Goal: Task Accomplishment & Management: Use online tool/utility

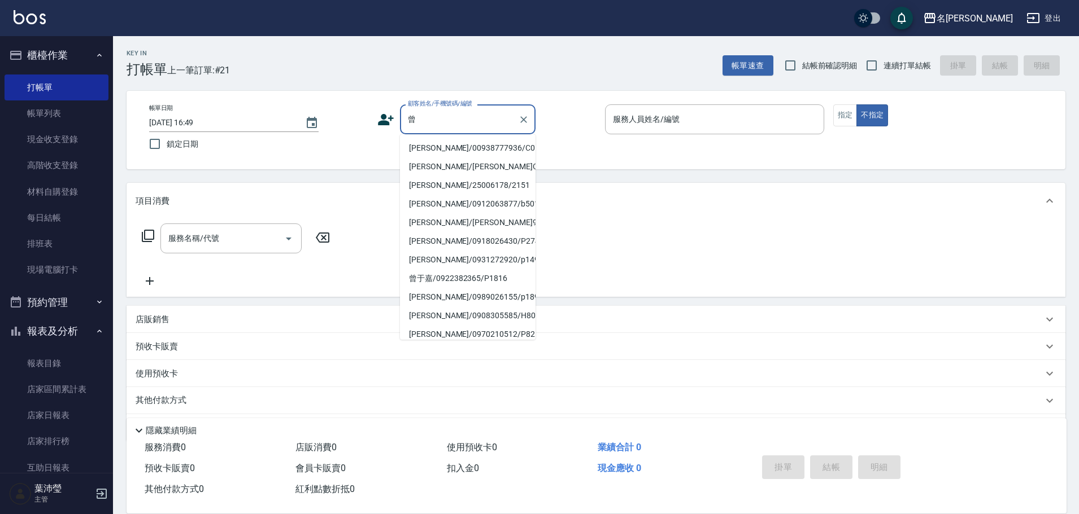
click at [509, 150] on li "[PERSON_NAME]/00938777936/C0134" at bounding box center [468, 148] width 136 height 19
type input "[PERSON_NAME]/00938777936/C0134"
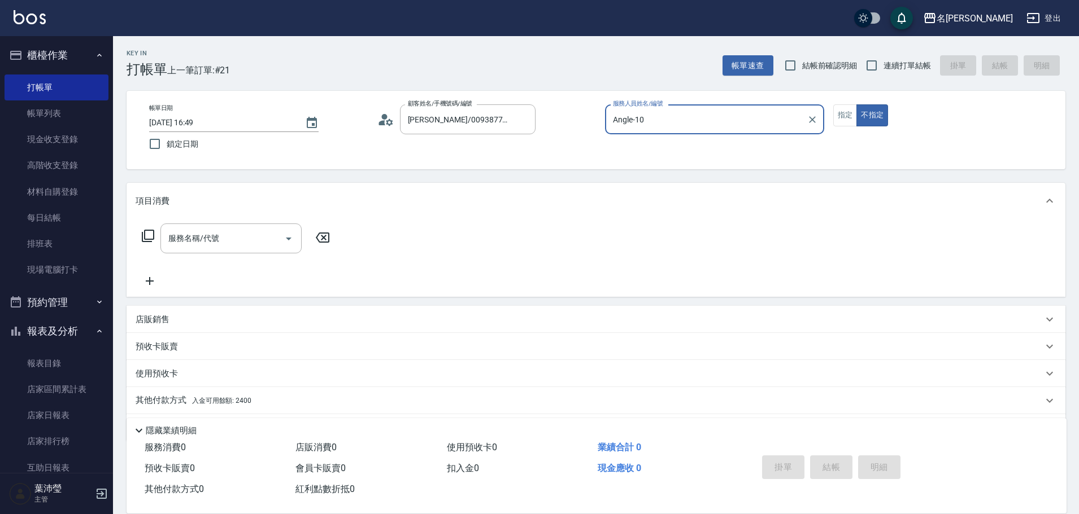
click at [661, 125] on input "Angle-10" at bounding box center [706, 120] width 192 height 20
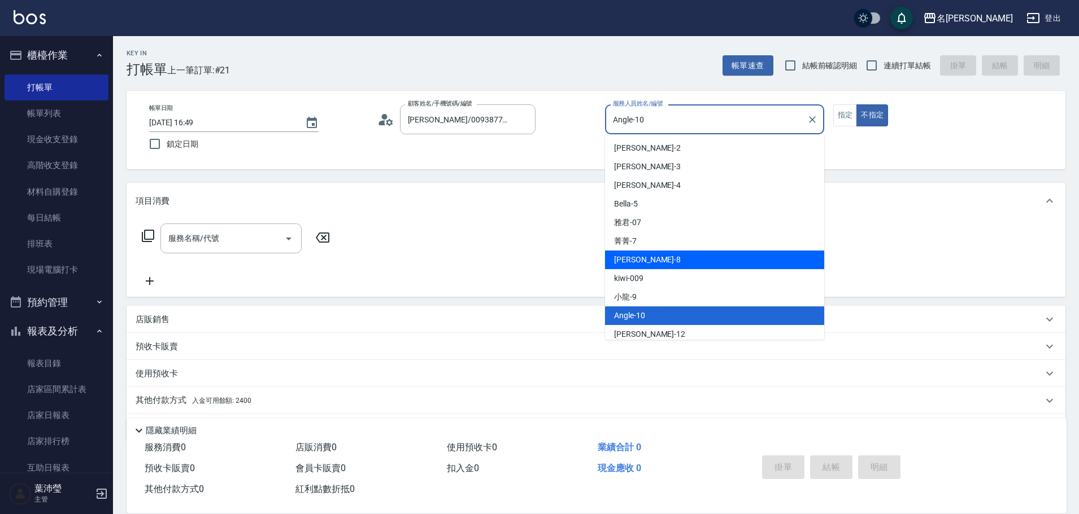
click at [640, 264] on span "Emma -8" at bounding box center [647, 260] width 67 height 12
type input "Emma-8"
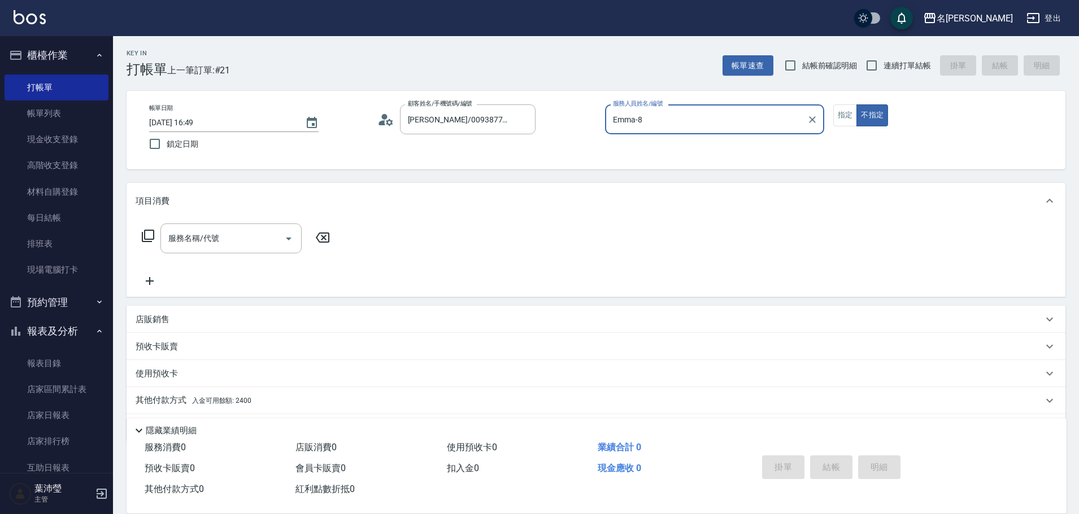
click at [822, 118] on div "Emma-8 服務人員姓名/編號" at bounding box center [714, 119] width 219 height 30
click at [835, 120] on button "指定" at bounding box center [845, 115] width 24 height 22
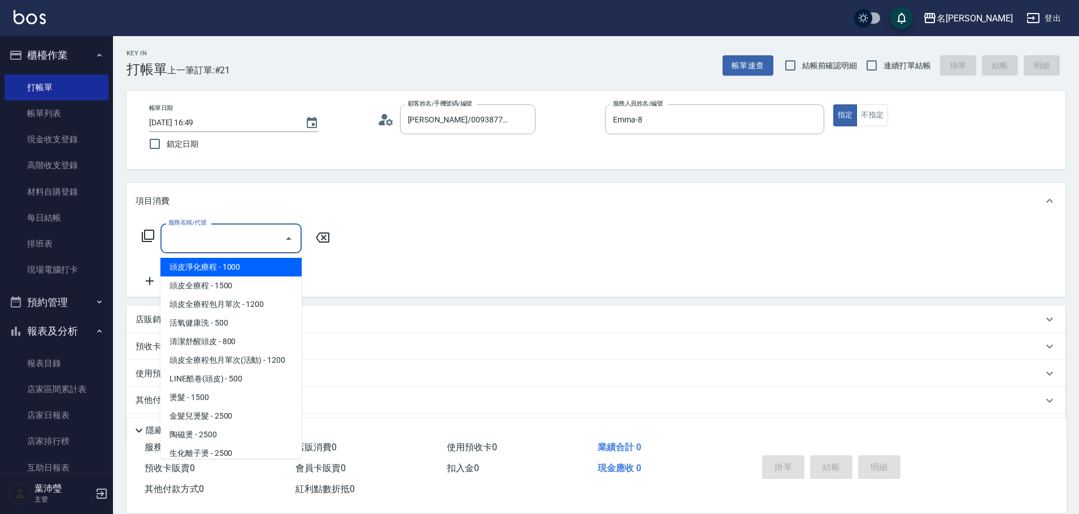
click at [230, 244] on input "服務名稱/代號" at bounding box center [222, 239] width 114 height 20
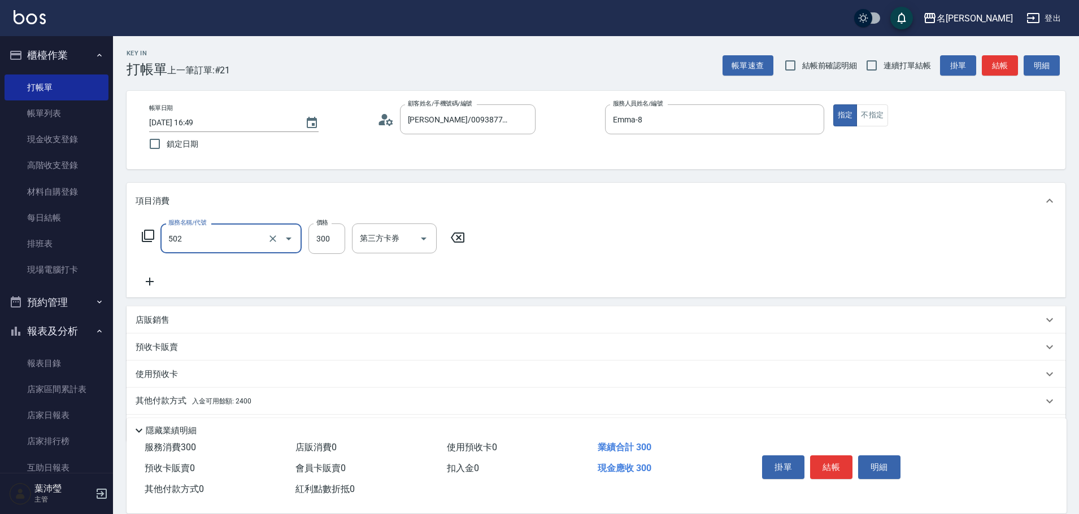
type input "洗髮(502)"
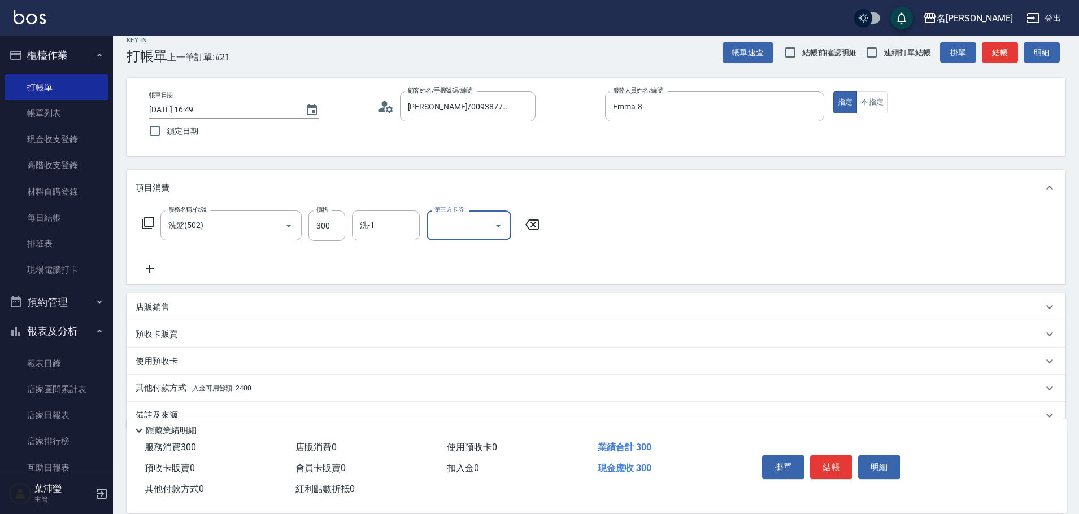
scroll to position [36, 0]
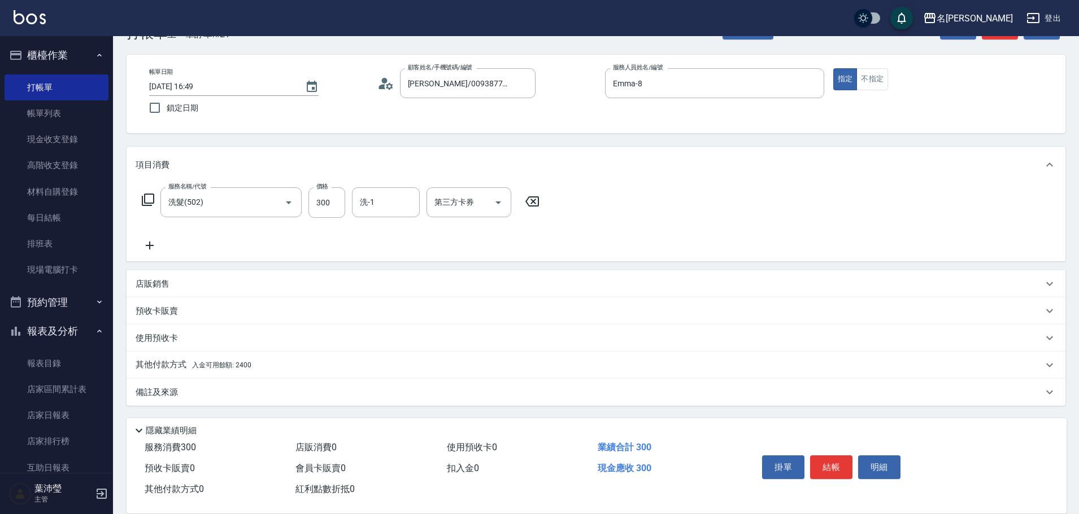
click at [284, 378] on div "其他付款方式 入金可用餘額: 2400" at bounding box center [596, 365] width 939 height 27
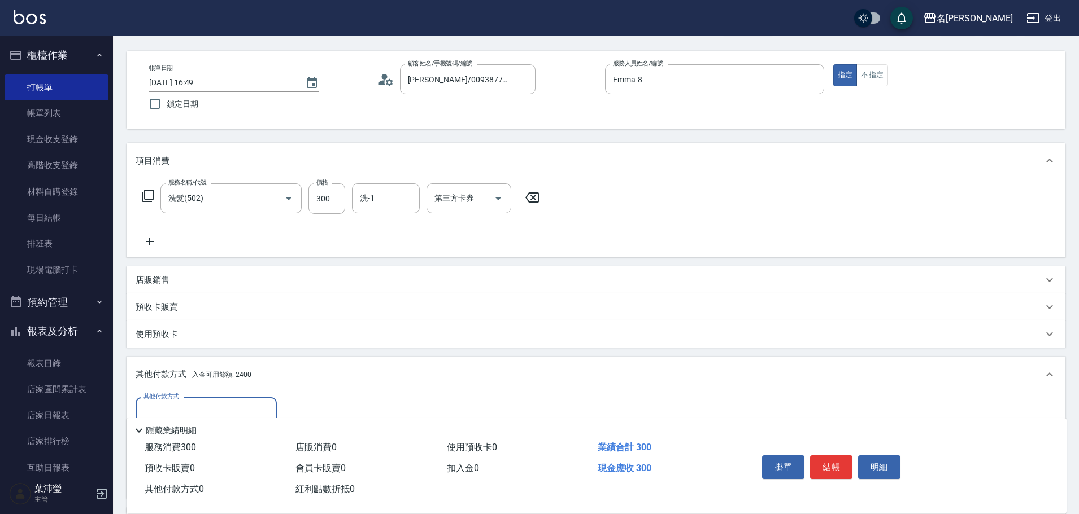
scroll to position [0, 0]
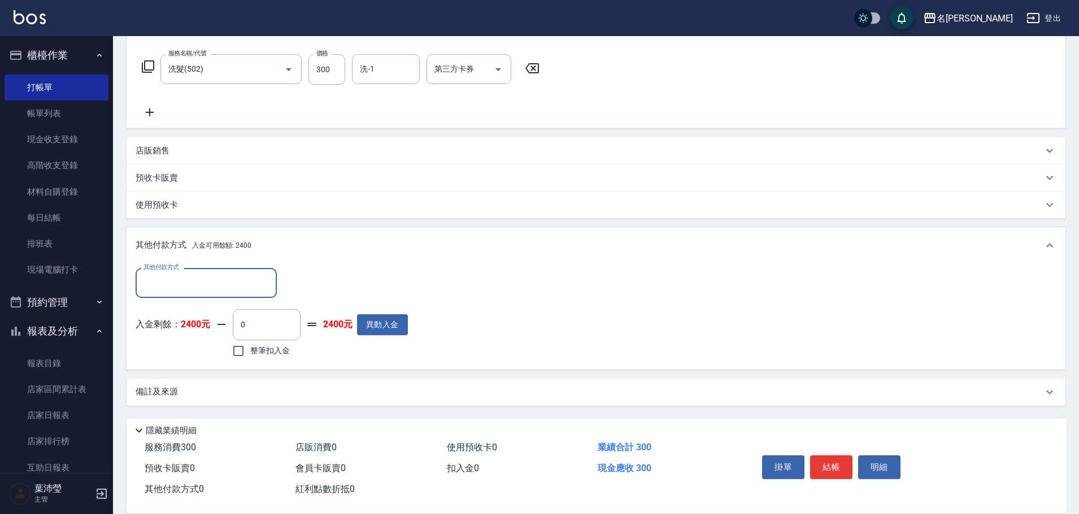
click at [273, 366] on div "其他付款方式 其他付款方式 入金剩餘： 2400元 0 ​ 整筆扣入金 2400元 異動入金" at bounding box center [596, 317] width 939 height 106
click at [280, 352] on span "整筆扣入金" at bounding box center [270, 351] width 40 height 12
click at [250, 352] on input "整筆扣入金" at bounding box center [238, 351] width 24 height 24
checkbox input "true"
type input "300"
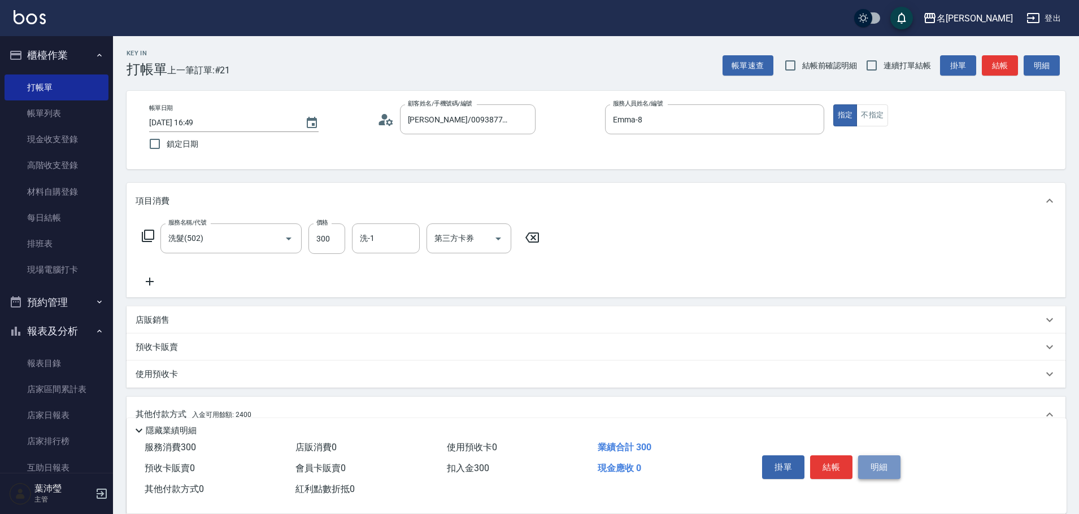
drag, startPoint x: 887, startPoint y: 468, endPoint x: 771, endPoint y: 479, distance: 115.8
click at [886, 467] on button "明細" at bounding box center [879, 468] width 42 height 24
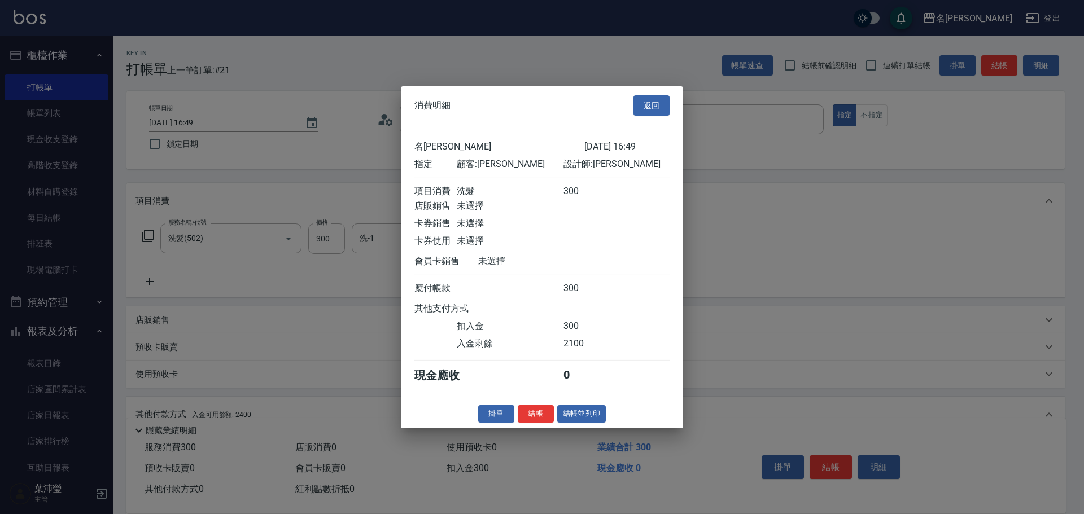
drag, startPoint x: 594, startPoint y: 425, endPoint x: 639, endPoint y: 432, distance: 45.1
click at [594, 423] on button "結帳並列印" at bounding box center [581, 414] width 49 height 18
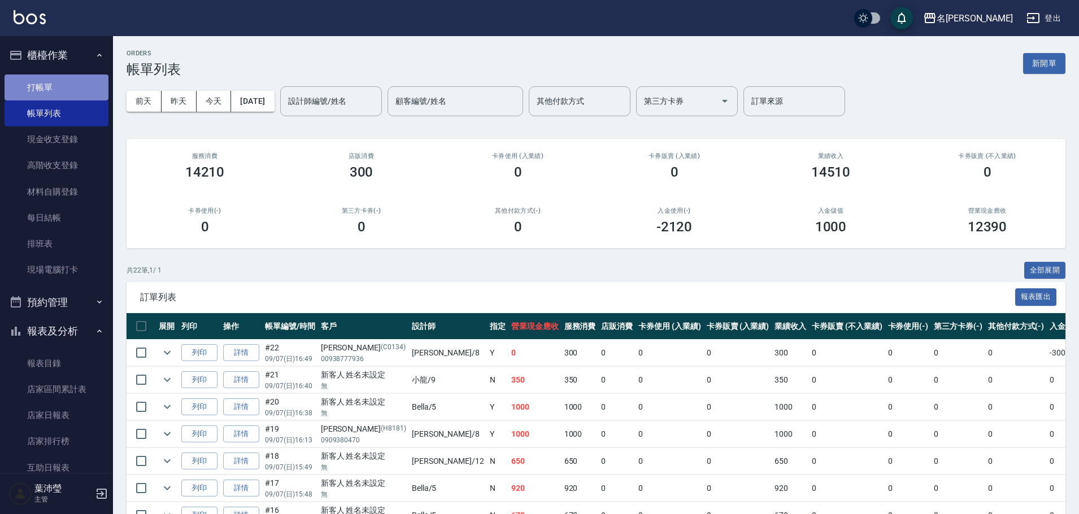
click at [83, 82] on link "打帳單" at bounding box center [57, 88] width 104 height 26
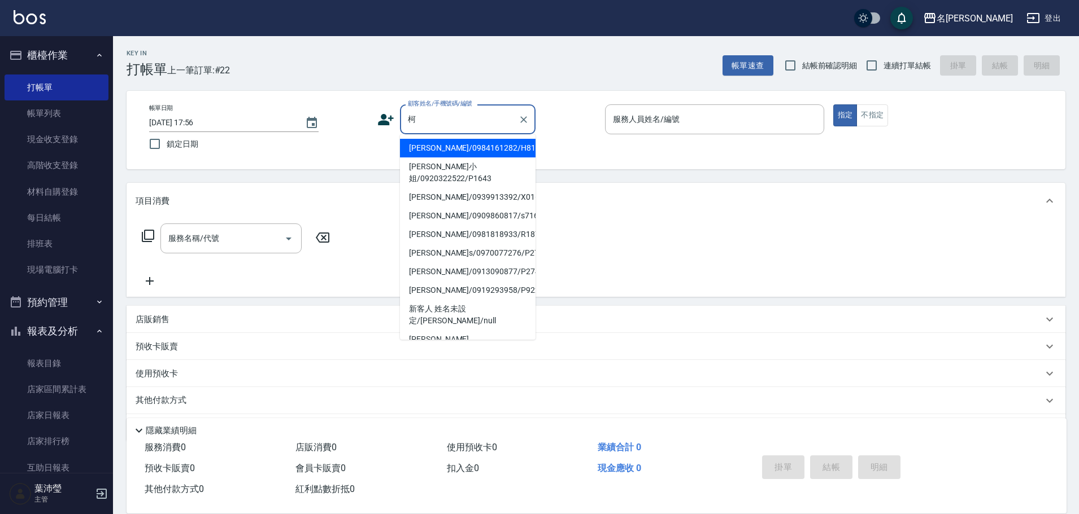
click at [423, 142] on li "[PERSON_NAME]/0984161282/H8159" at bounding box center [468, 148] width 136 height 19
type input "[PERSON_NAME]/0984161282/H8159"
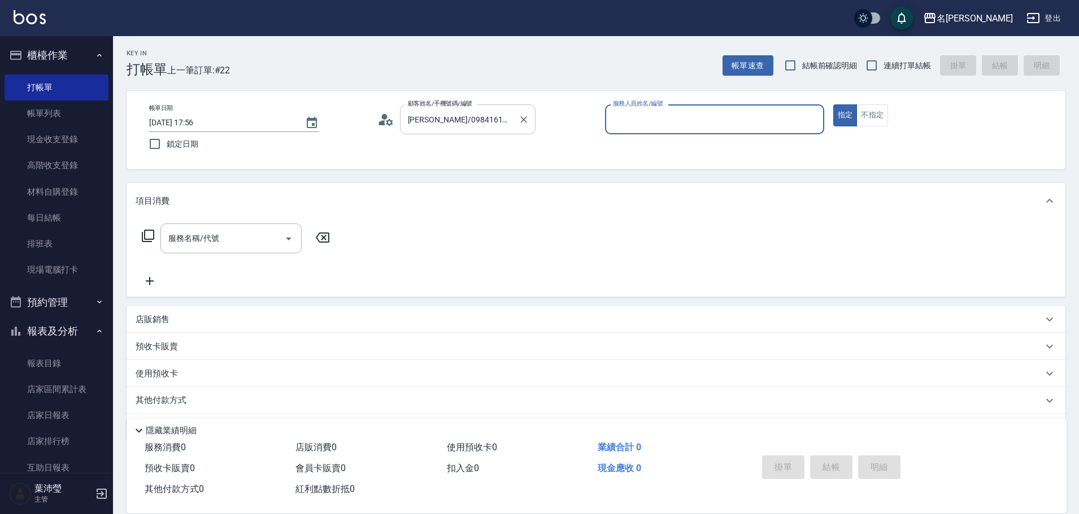
type input "Emma-8"
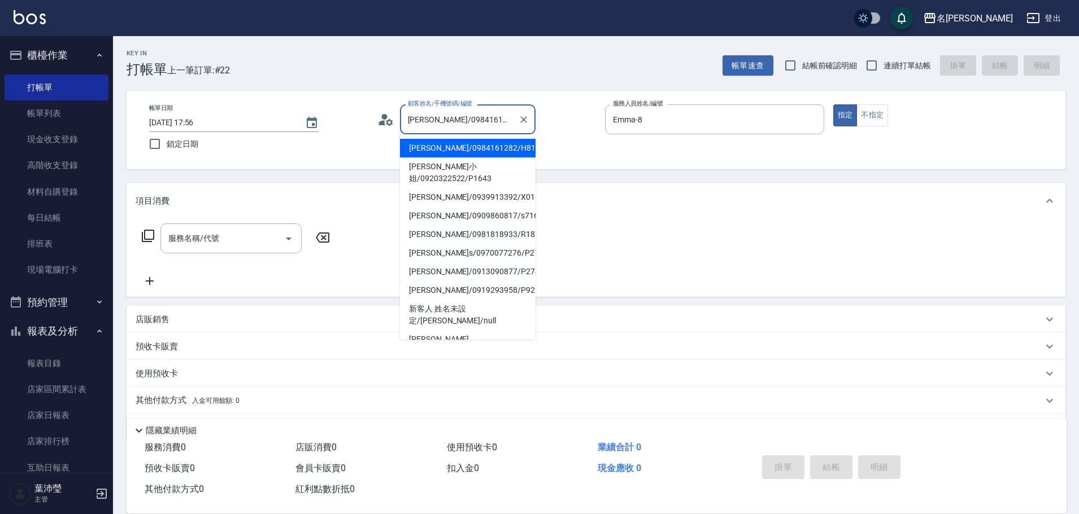
click at [437, 121] on input "[PERSON_NAME]/0984161282/H8159" at bounding box center [459, 120] width 108 height 20
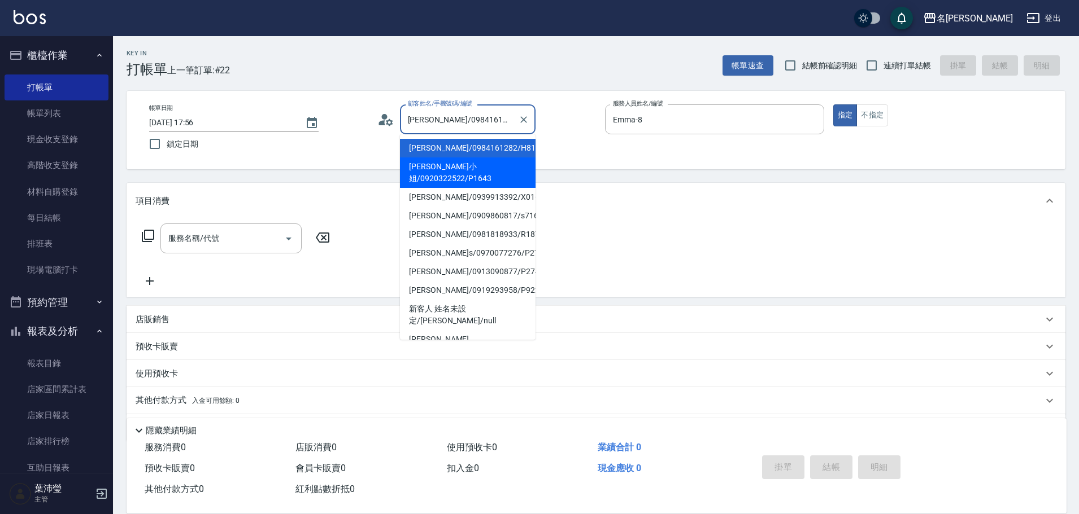
click at [437, 169] on li "[PERSON_NAME]小姐/0920322522/P1643" at bounding box center [468, 173] width 136 height 30
type input "[PERSON_NAME]小姐/0920322522/P1643"
type input "Bella-5"
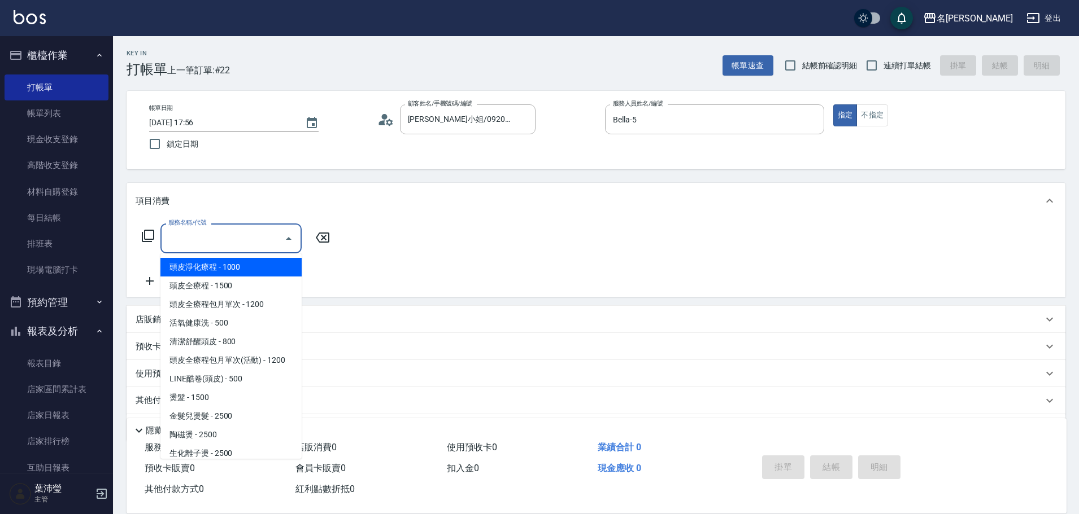
click at [259, 236] on input "服務名稱/代號" at bounding box center [222, 239] width 114 height 20
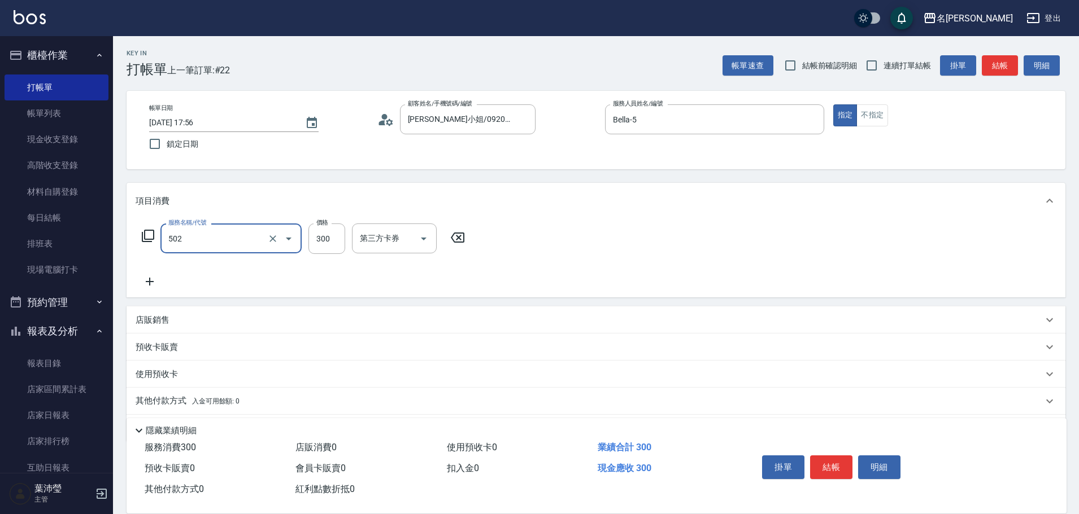
type input "洗髮(502)"
click at [992, 71] on button "結帳" at bounding box center [1000, 65] width 36 height 21
